Goal: Information Seeking & Learning: Check status

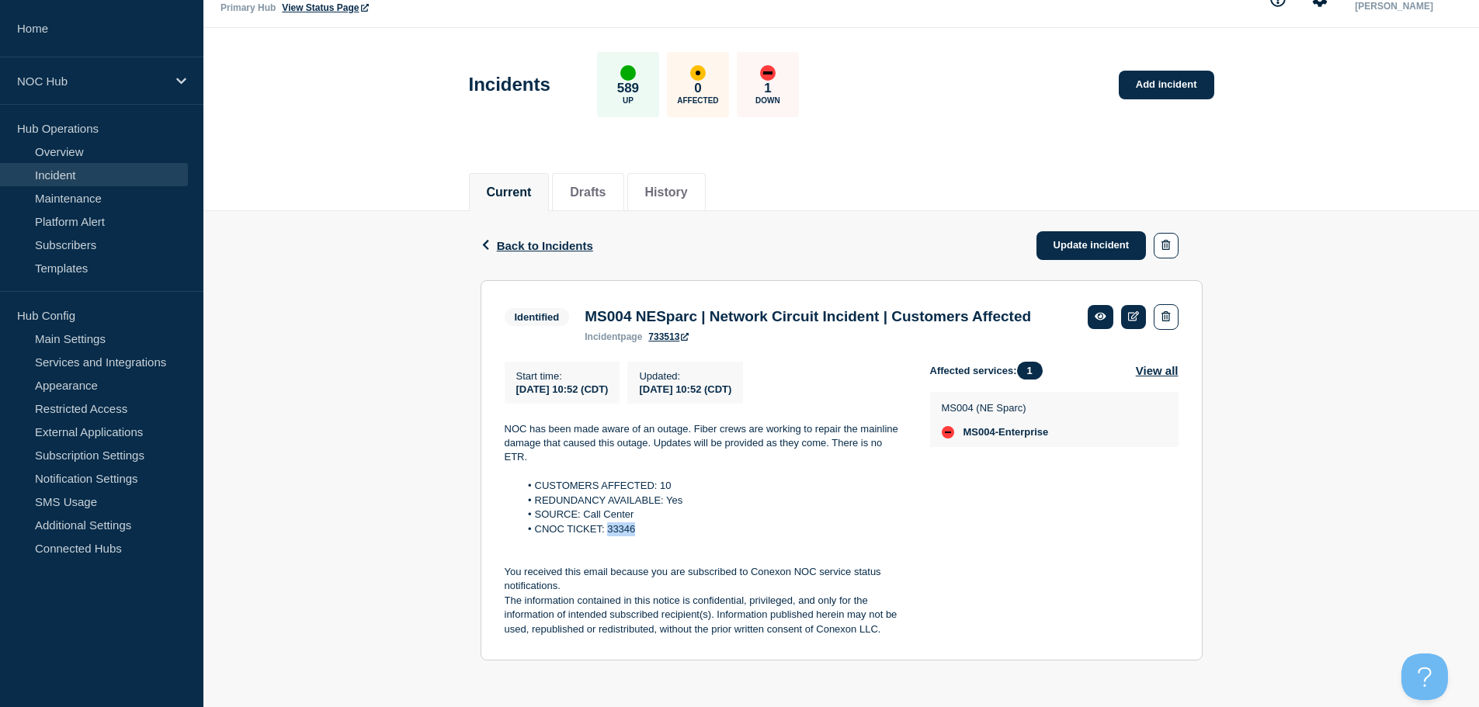
click at [570, 239] on span "Back to Incidents" at bounding box center [545, 245] width 96 height 13
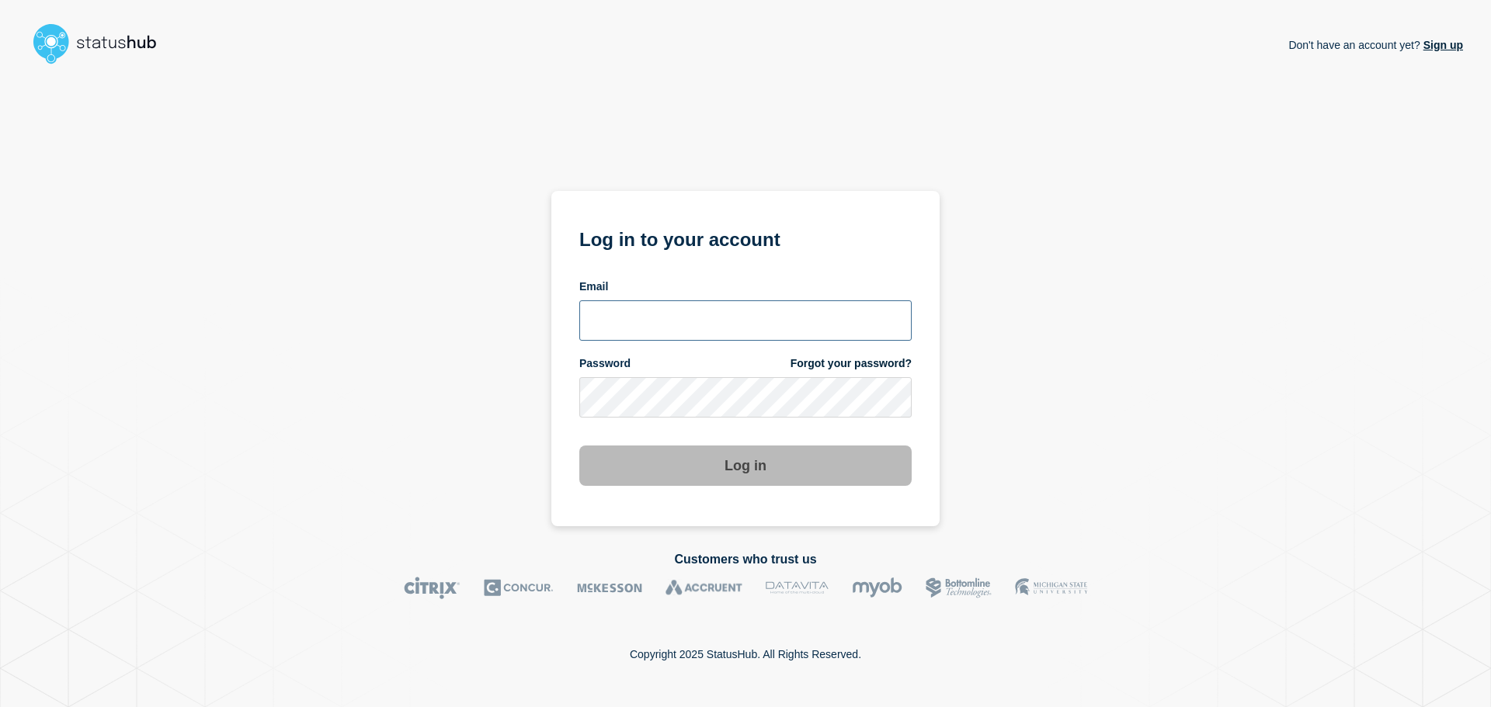
type input "ronnie.snow@conexon.us"
click at [692, 472] on button "Log in" at bounding box center [745, 466] width 332 height 40
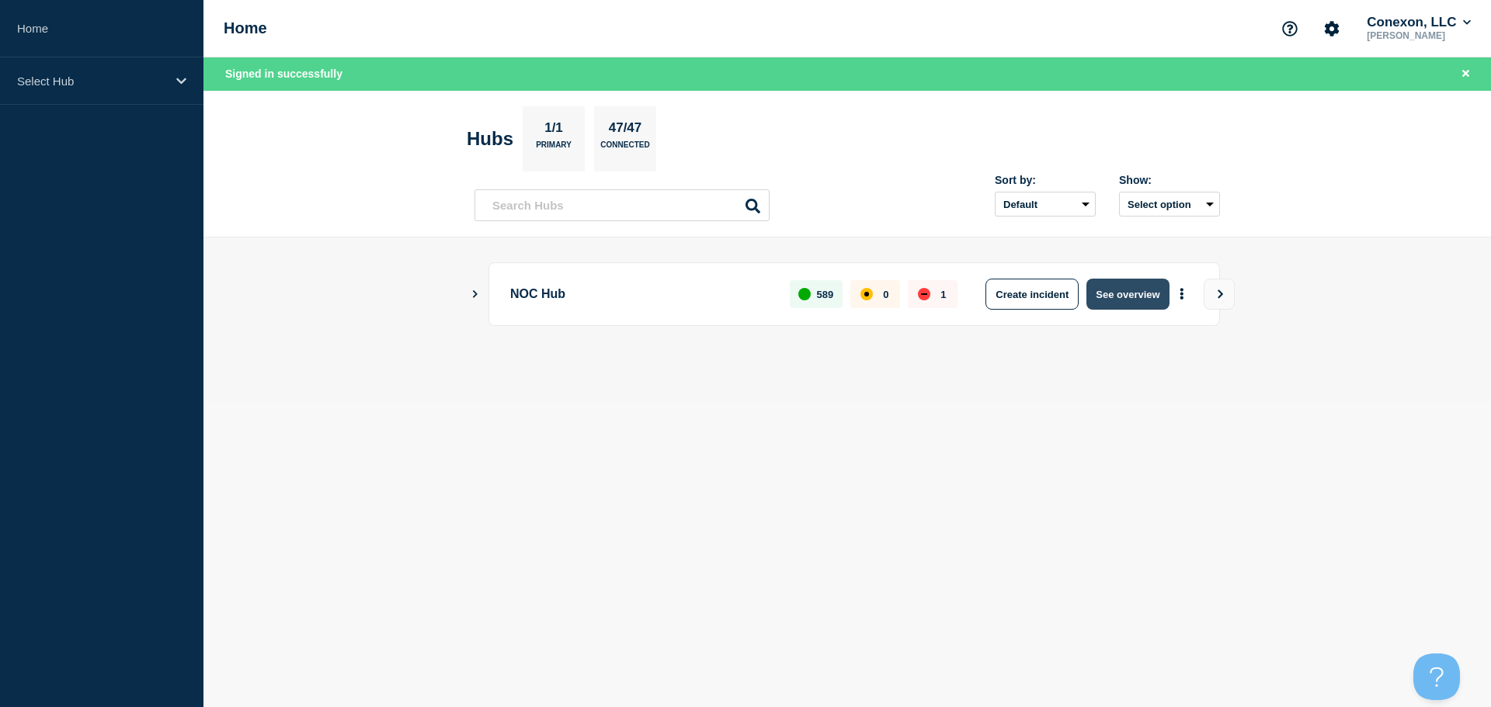
click at [1113, 287] on button "See overview" at bounding box center [1127, 294] width 82 height 31
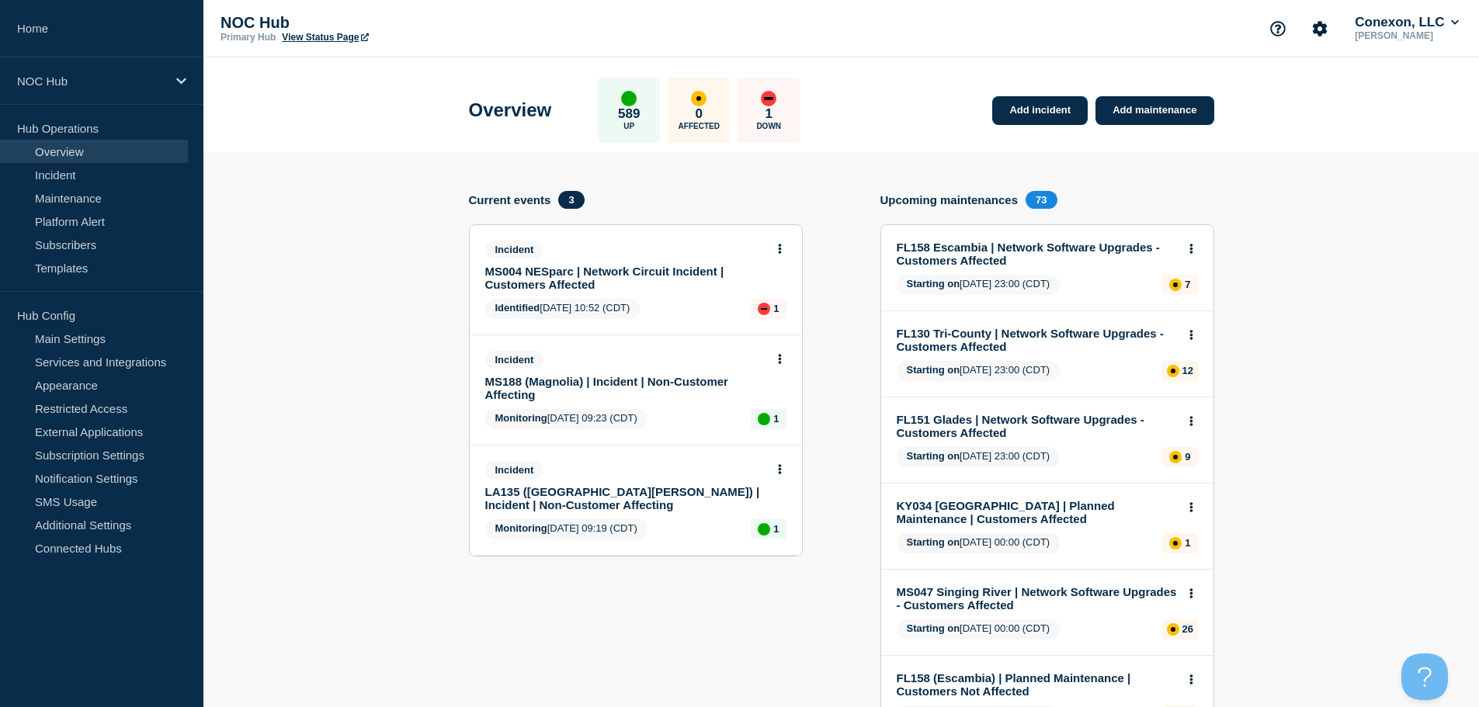
click at [773, 354] on button at bounding box center [779, 359] width 13 height 13
click at [787, 390] on div "View incident Update incident" at bounding box center [779, 407] width 119 height 76
click at [787, 391] on link "View incident" at bounding box center [773, 397] width 64 height 12
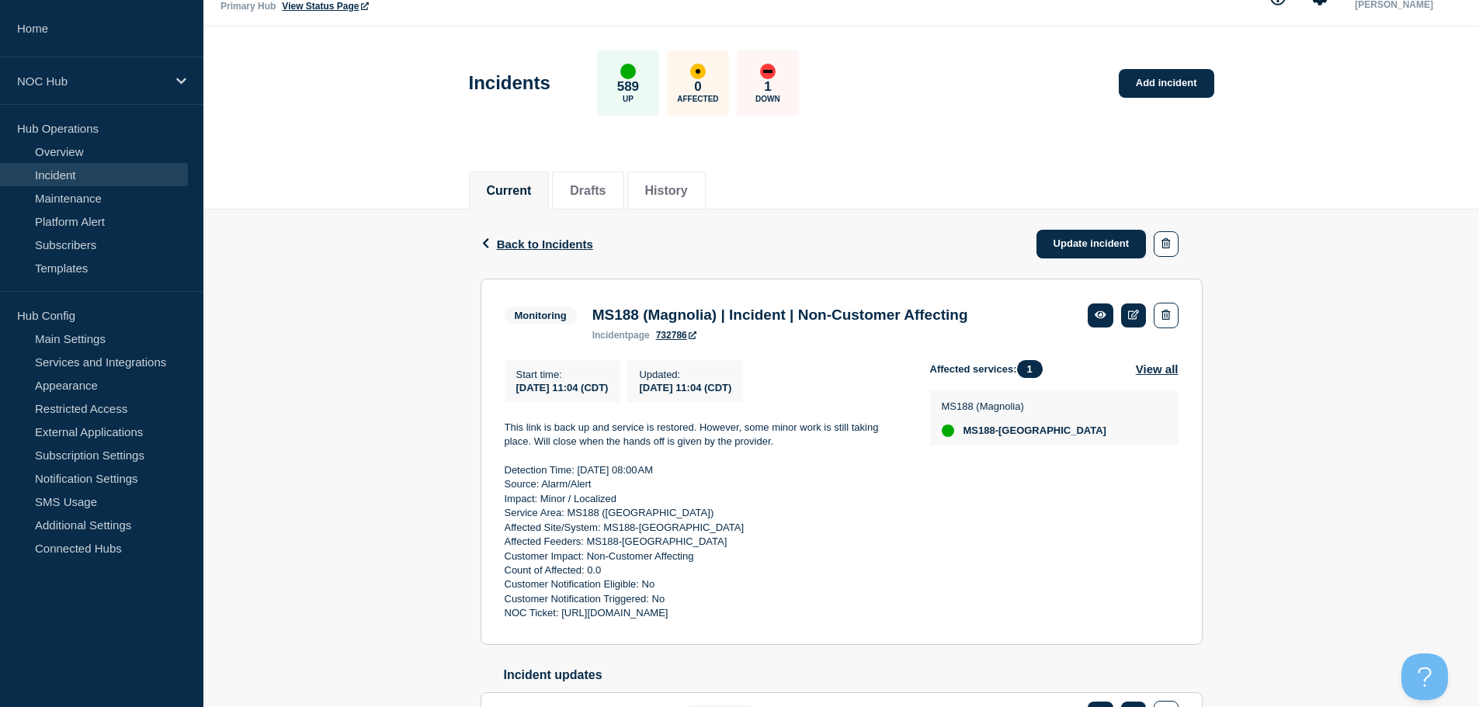
scroll to position [78, 0]
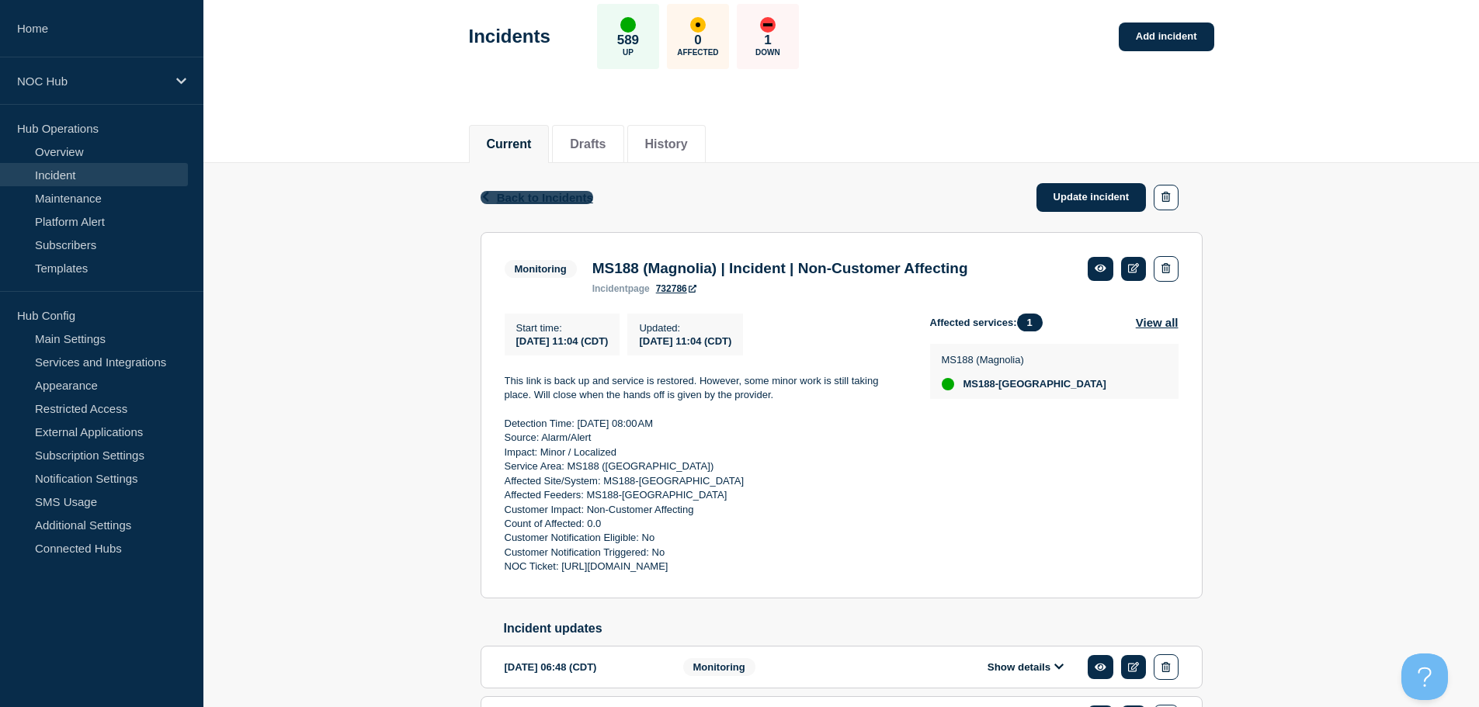
click at [528, 200] on span "Back to Incidents" at bounding box center [545, 197] width 96 height 13
